Goal: Information Seeking & Learning: Learn about a topic

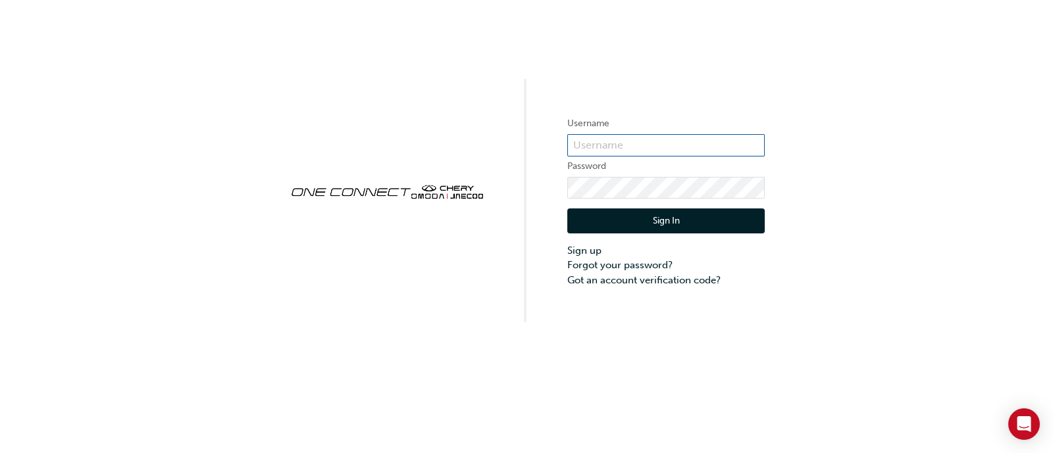
type input "ONE00051"
click at [650, 212] on button "Sign In" at bounding box center [665, 221] width 197 height 25
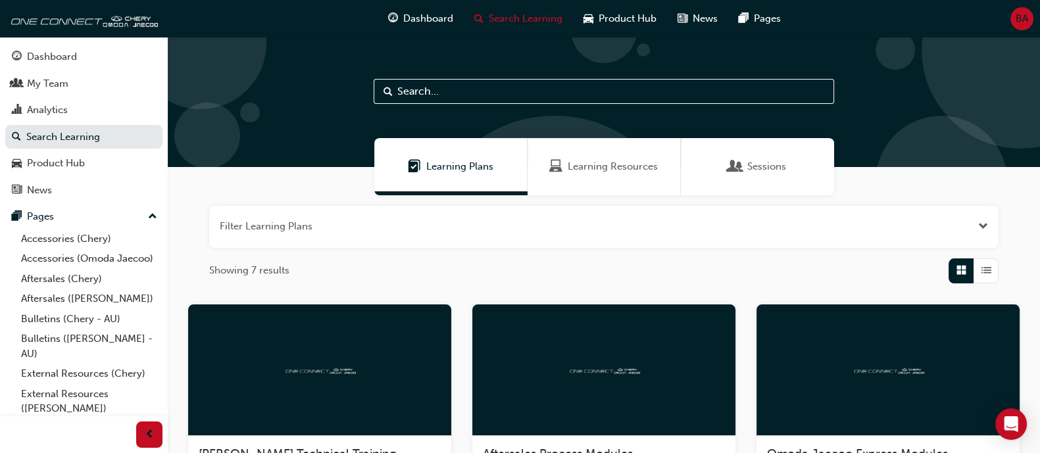
click at [486, 102] on input "text" at bounding box center [604, 91] width 461 height 25
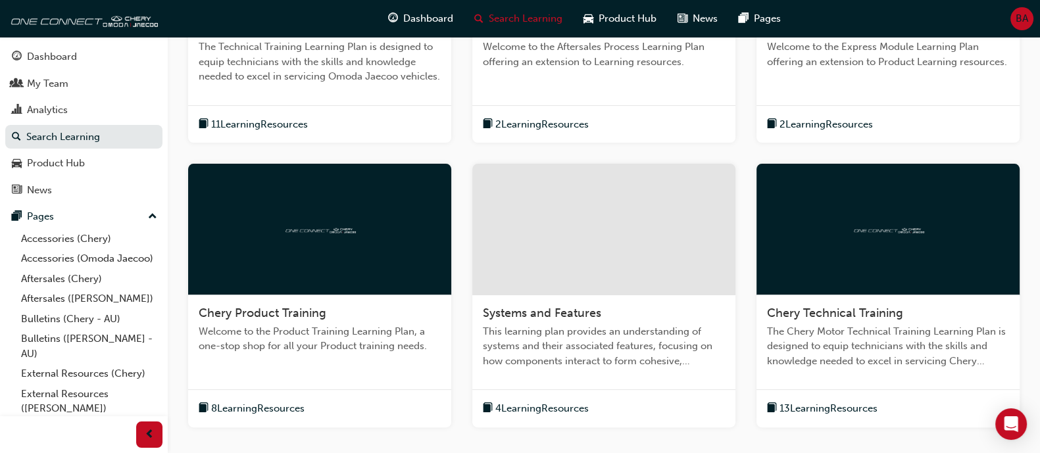
scroll to position [313, 0]
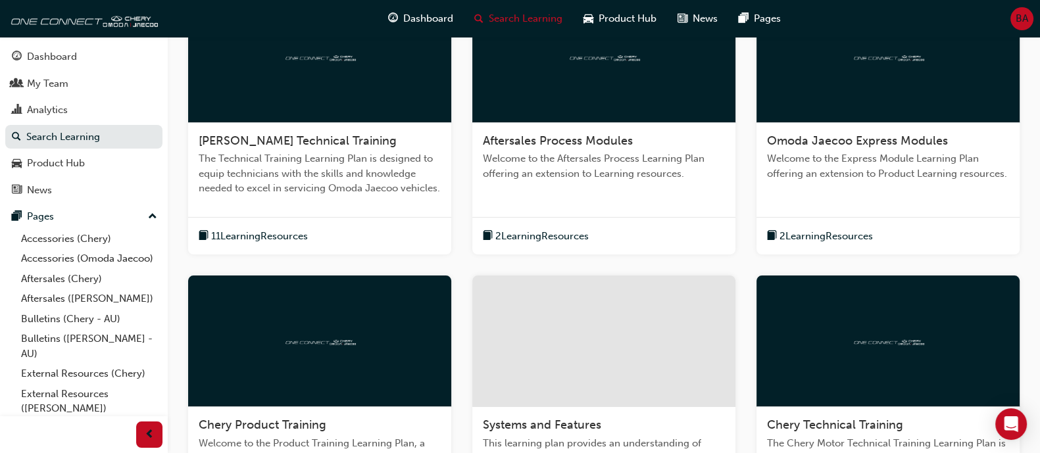
click at [328, 142] on span "[PERSON_NAME] Technical Training" at bounding box center [298, 141] width 198 height 14
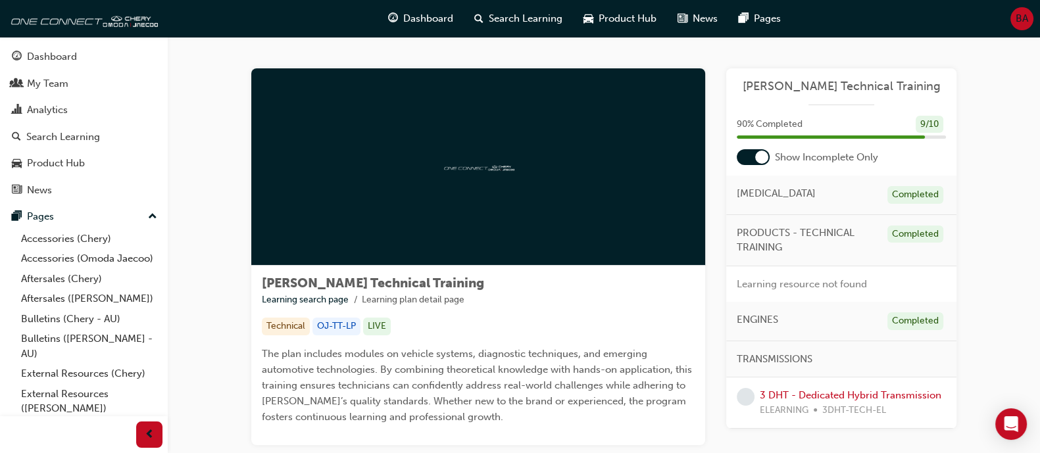
click at [747, 146] on div "90 % Completed 9 / 10" at bounding box center [841, 133] width 230 height 34
click at [747, 153] on div at bounding box center [753, 157] width 33 height 16
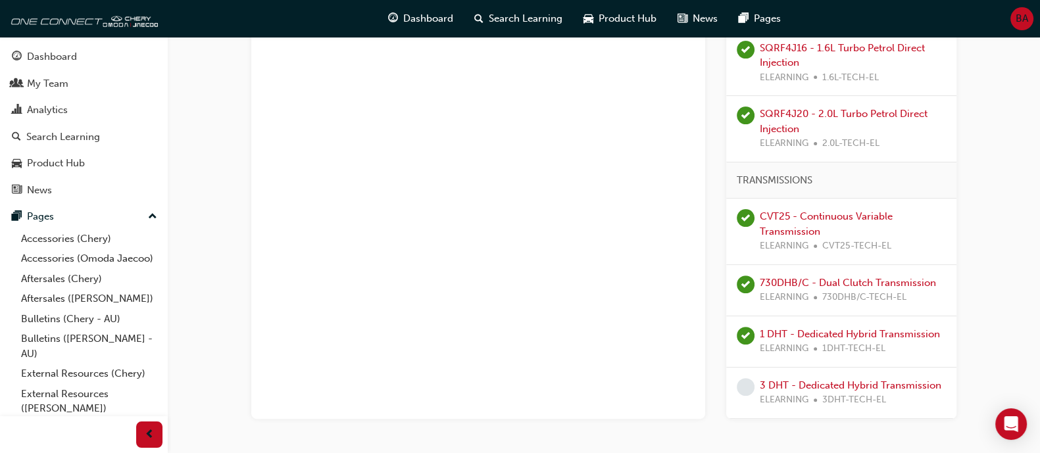
scroll to position [493, 0]
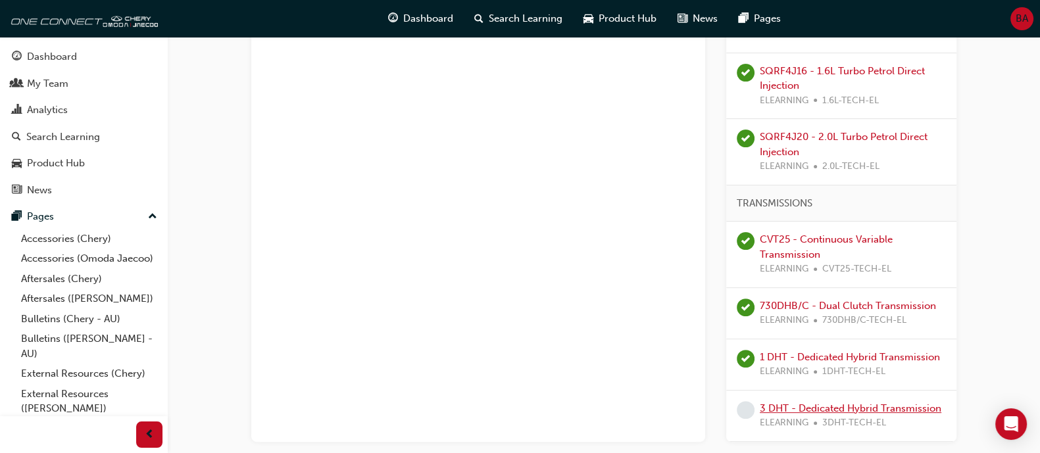
click at [869, 407] on link "3 DHT - Dedicated Hybrid Transmission" at bounding box center [851, 409] width 182 height 12
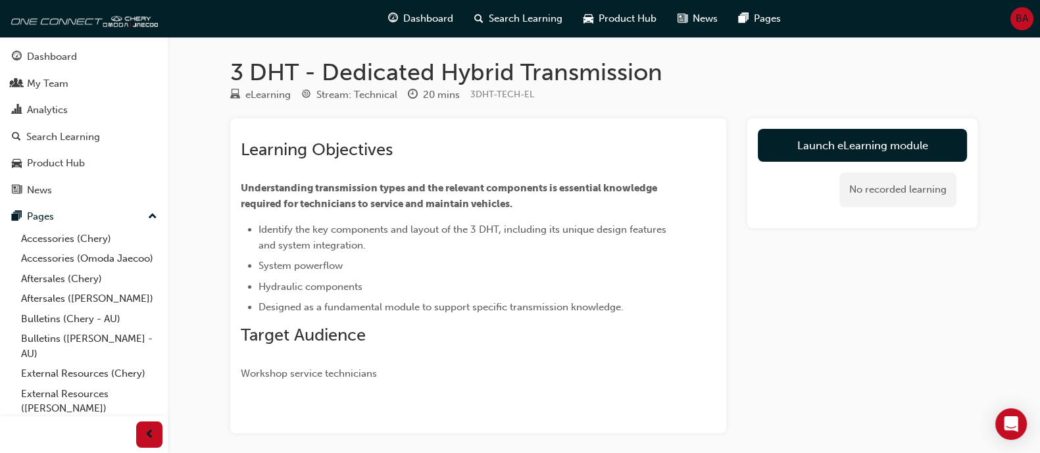
drag, startPoint x: 307, startPoint y: 270, endPoint x: 293, endPoint y: 270, distance: 13.8
click at [293, 270] on span "System powerflow" at bounding box center [301, 266] width 84 height 12
drag, startPoint x: 293, startPoint y: 270, endPoint x: 296, endPoint y: 288, distance: 18.0
click at [293, 270] on span "System powerflow" at bounding box center [301, 266] width 84 height 12
drag, startPoint x: 296, startPoint y: 288, endPoint x: 368, endPoint y: 288, distance: 72.4
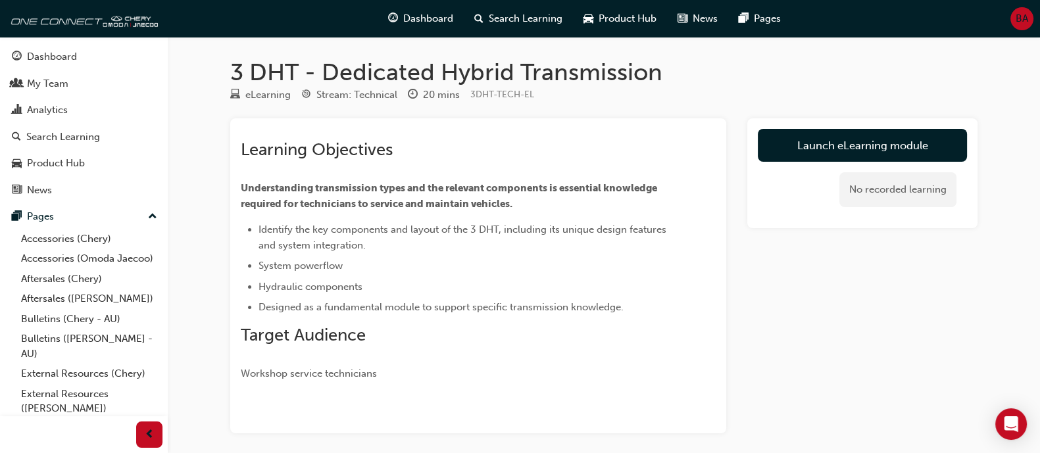
click at [359, 288] on span "Hydraulic components" at bounding box center [311, 287] width 104 height 12
click at [368, 287] on li "Hydraulic components" at bounding box center [464, 287] width 410 height 16
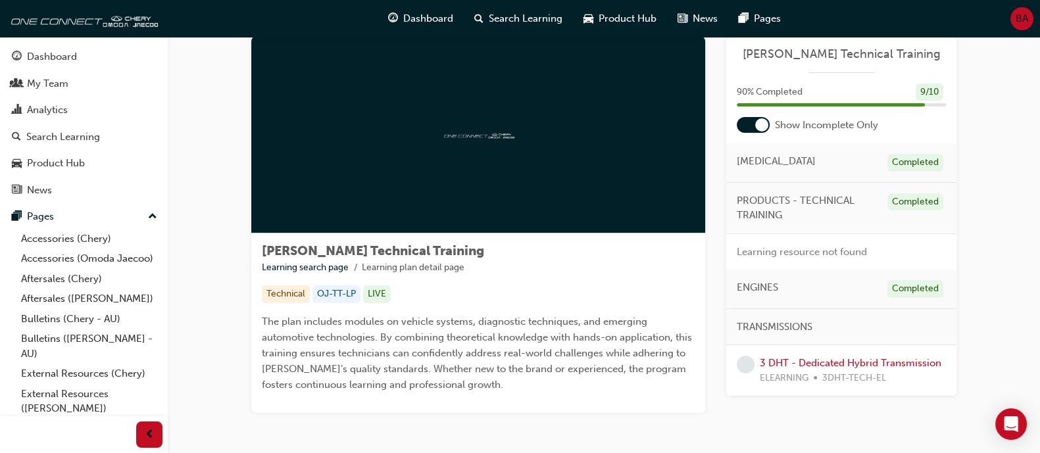
scroll to position [82, 0]
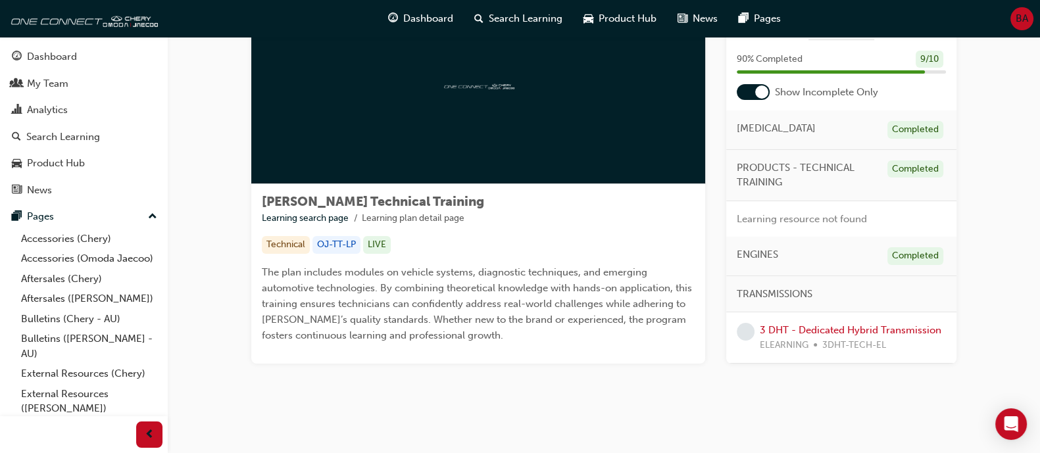
click at [756, 104] on div "Omoda Jaecoo Technical Training 90 % Completed 9 / 10 Show Incomplete Only [MED…" at bounding box center [841, 183] width 230 height 361
click at [755, 97] on div at bounding box center [753, 92] width 33 height 16
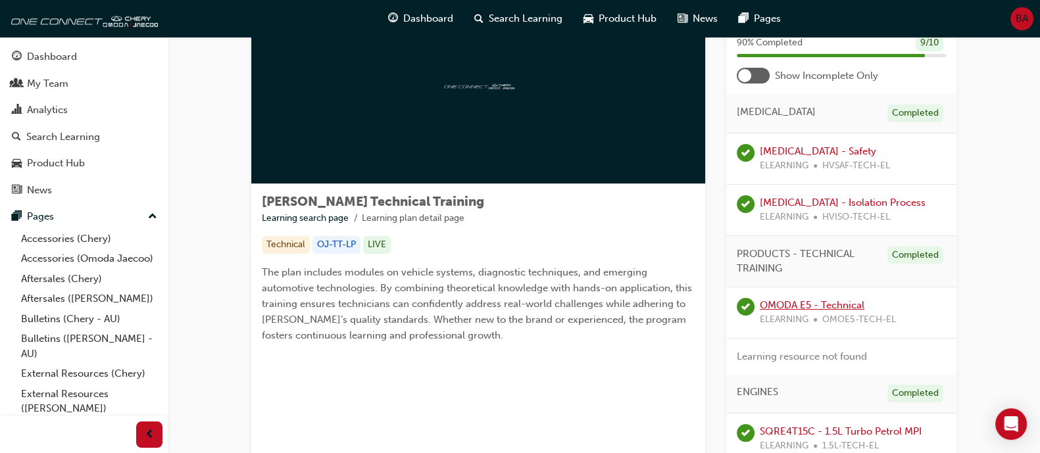
click at [815, 304] on link "OMODA E5 - Technical" at bounding box center [812, 305] width 105 height 12
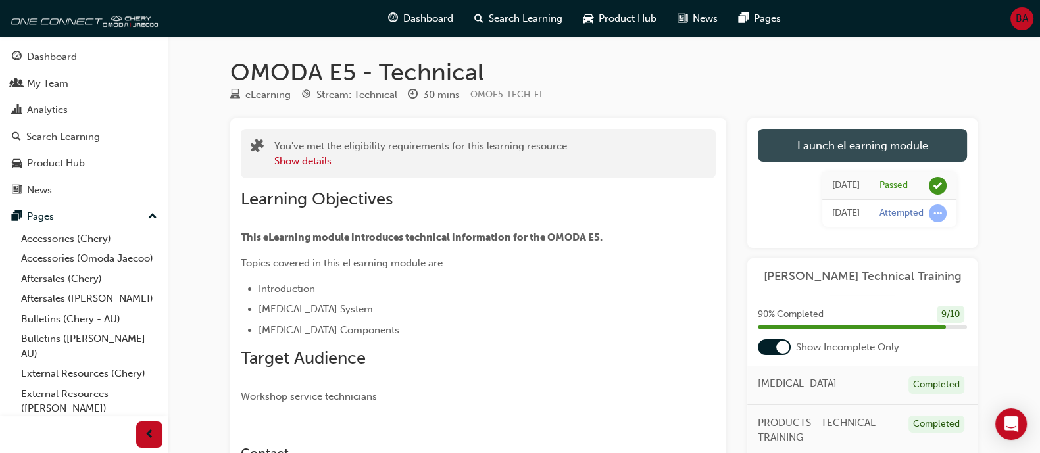
click at [896, 137] on link "Launch eLearning module" at bounding box center [862, 145] width 209 height 33
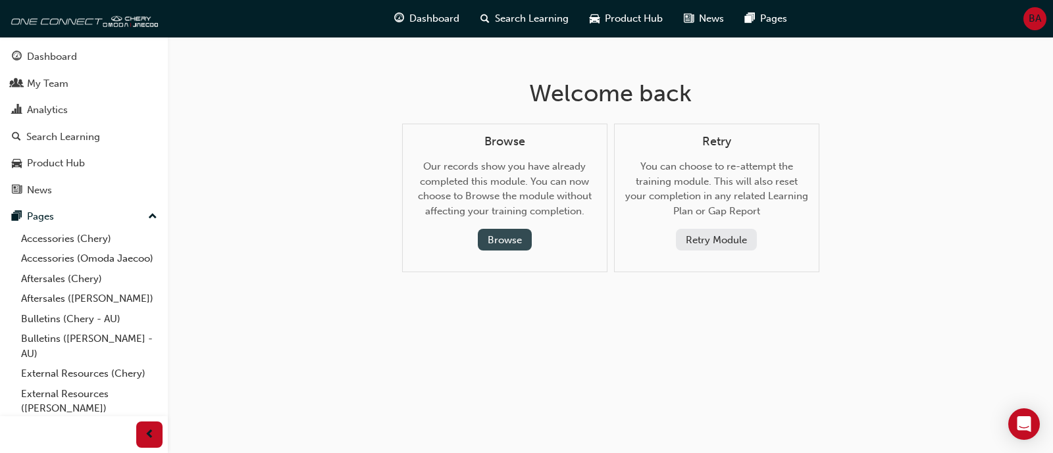
click at [493, 240] on button "Browse" at bounding box center [505, 240] width 54 height 22
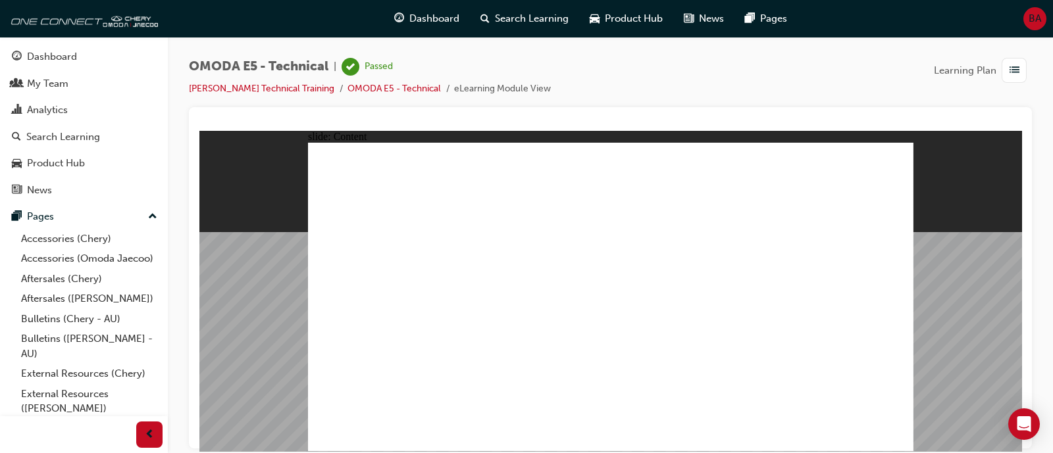
click at [413, 90] on link "OMODA E5 - Technical" at bounding box center [393, 88] width 93 height 11
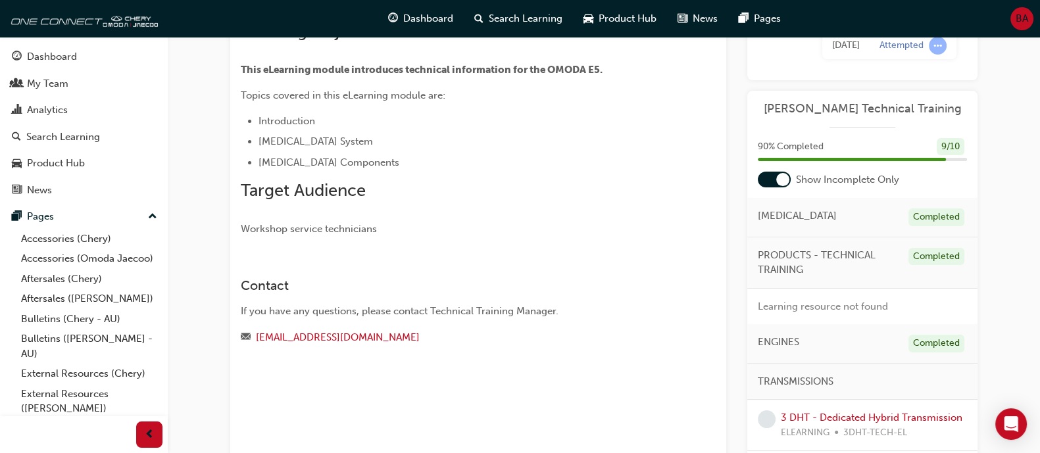
click at [827, 403] on div "3 DHT - Dedicated Hybrid Transmission ELEARNING 3DHT-TECH-EL" at bounding box center [862, 425] width 230 height 51
click at [822, 412] on link "3 DHT - Dedicated Hybrid Transmission" at bounding box center [872, 418] width 182 height 12
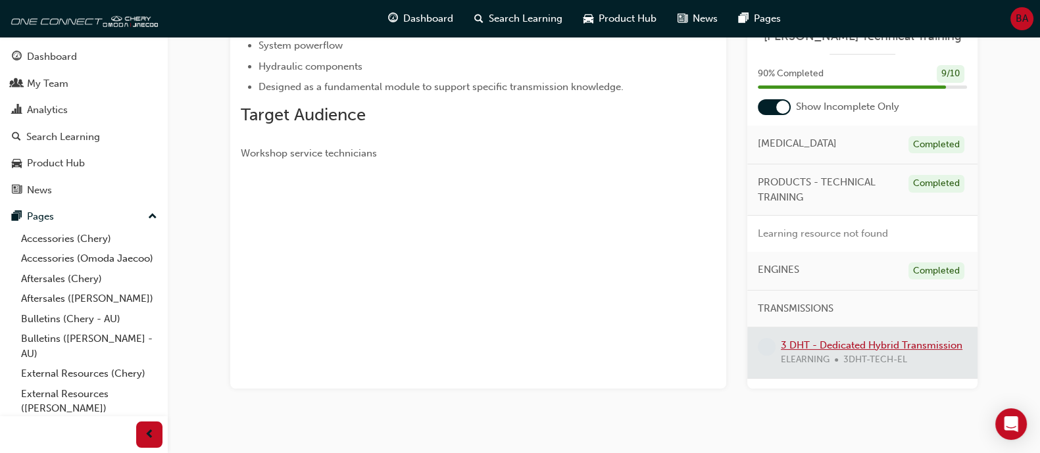
scroll to position [230, 0]
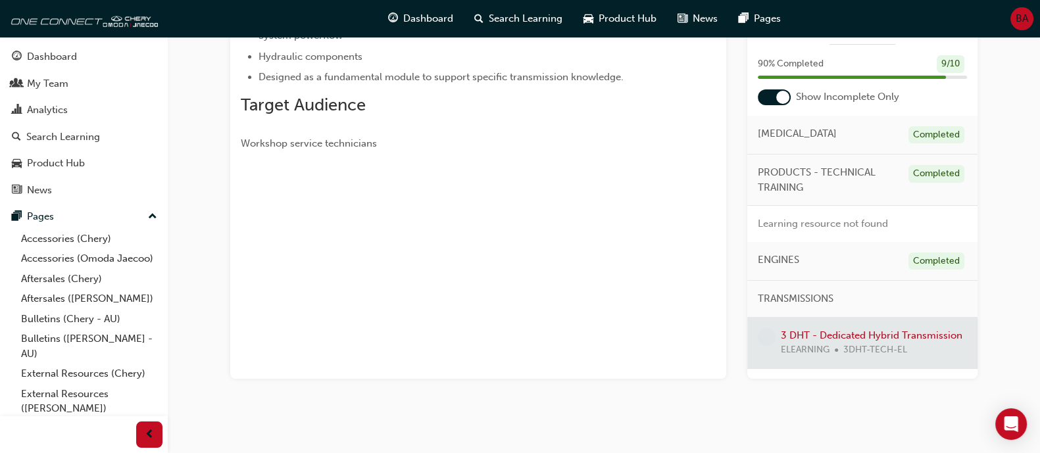
click at [810, 334] on div at bounding box center [862, 343] width 230 height 51
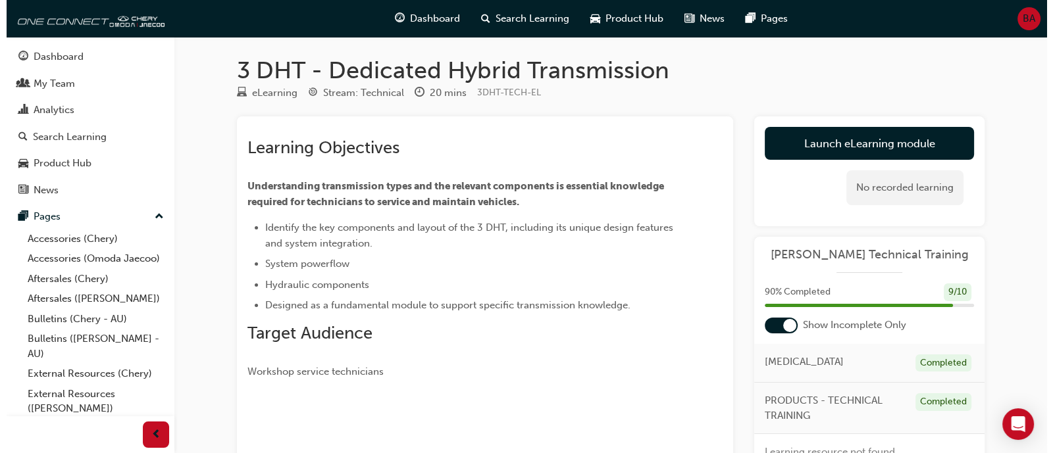
scroll to position [0, 0]
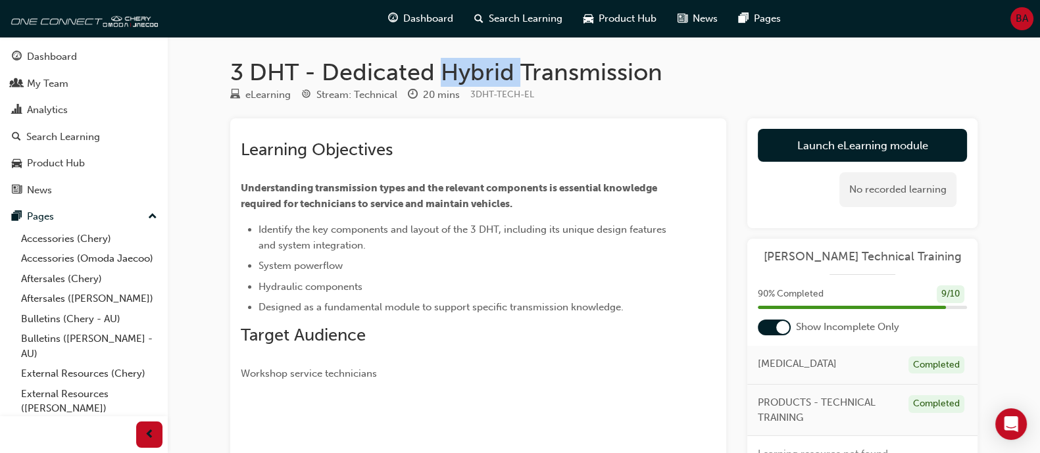
drag, startPoint x: 449, startPoint y: 76, endPoint x: 524, endPoint y: 74, distance: 75.7
click at [523, 74] on h1 "3 DHT - Dedicated Hybrid Transmission" at bounding box center [603, 72] width 747 height 29
click at [524, 74] on h1 "3 DHT - Dedicated Hybrid Transmission" at bounding box center [603, 72] width 747 height 29
click at [382, 187] on span "Understanding transmission types and the relevant components is essential knowl…" at bounding box center [450, 196] width 418 height 28
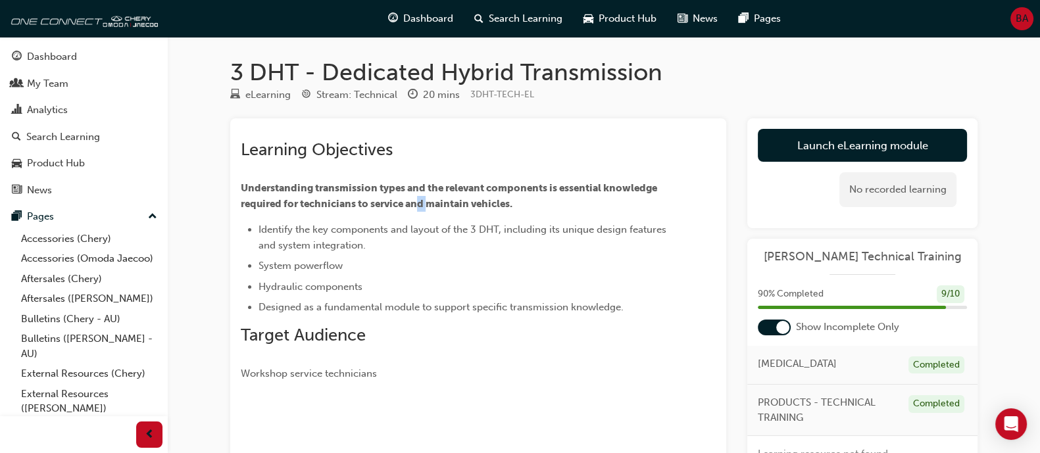
drag, startPoint x: 422, startPoint y: 198, endPoint x: 529, endPoint y: 195, distance: 106.6
click at [529, 195] on p "Understanding transmission types and the relevant components is essential knowl…" at bounding box center [455, 196] width 428 height 32
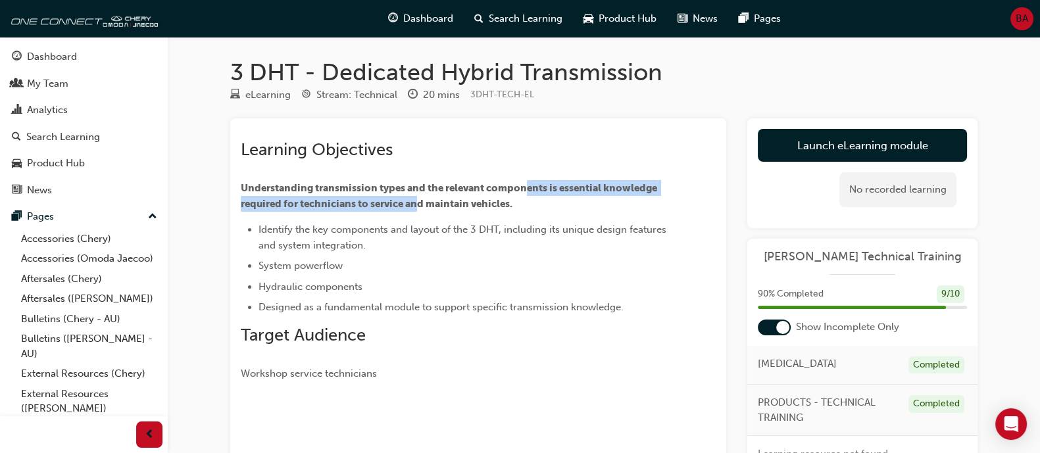
click at [536, 195] on p "Understanding transmission types and the relevant components is essential knowl…" at bounding box center [455, 196] width 428 height 32
click at [580, 189] on span "Understanding transmission types and the relevant components is essential knowl…" at bounding box center [450, 196] width 418 height 28
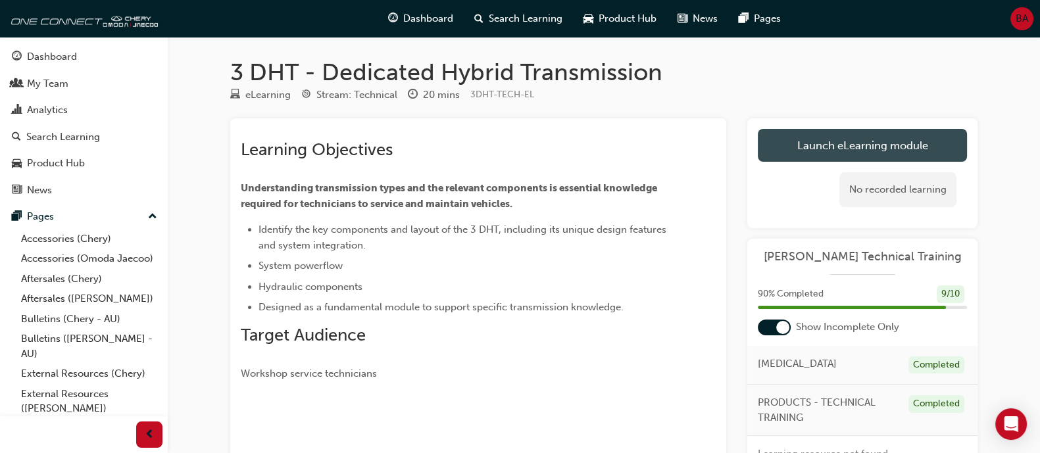
click at [782, 148] on link "Launch eLearning module" at bounding box center [862, 145] width 209 height 33
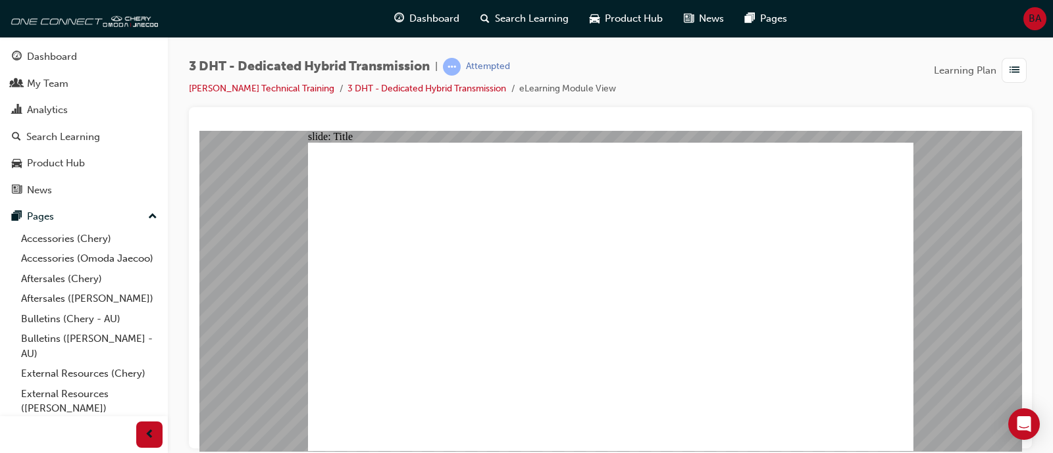
drag, startPoint x: 363, startPoint y: 299, endPoint x: 354, endPoint y: 310, distance: 13.6
